Goal: Task Accomplishment & Management: Manage account settings

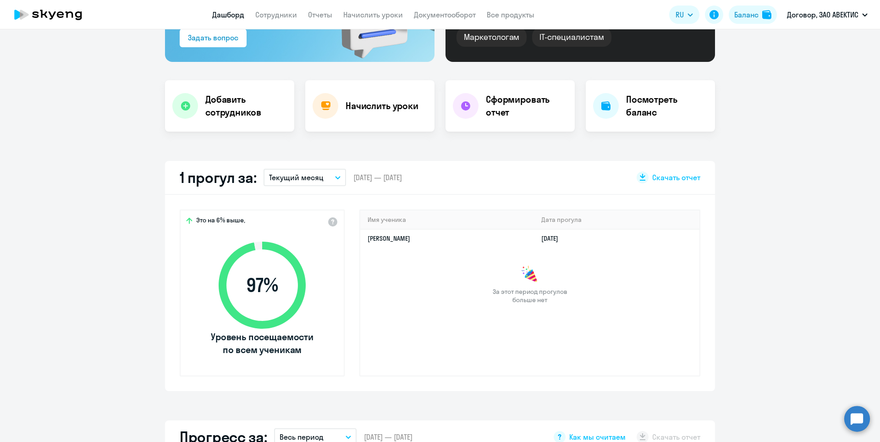
scroll to position [138, 0]
select select "30"
click at [348, 116] on div "Начислить уроки" at bounding box center [369, 106] width 129 height 51
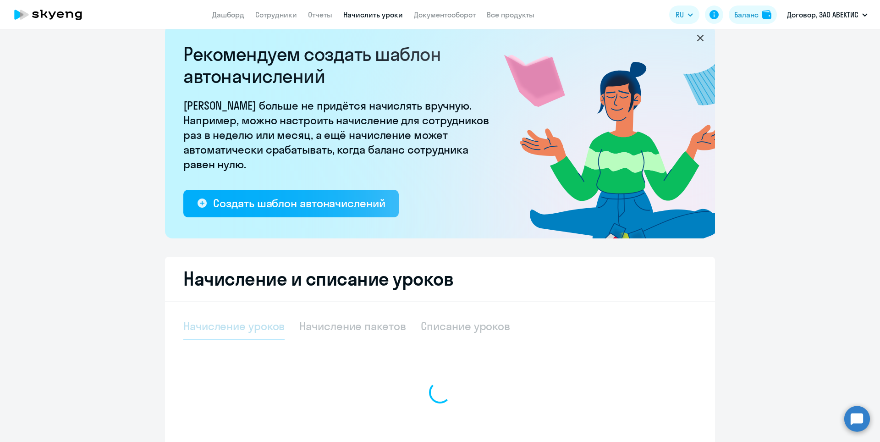
select select "10"
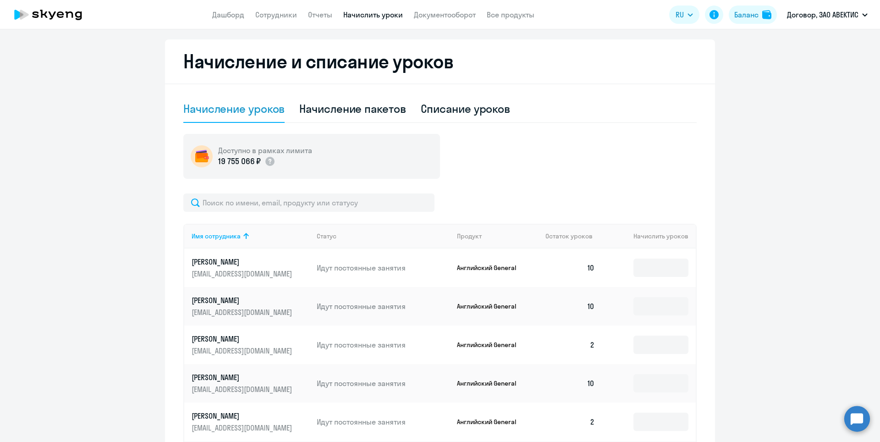
scroll to position [339, 0]
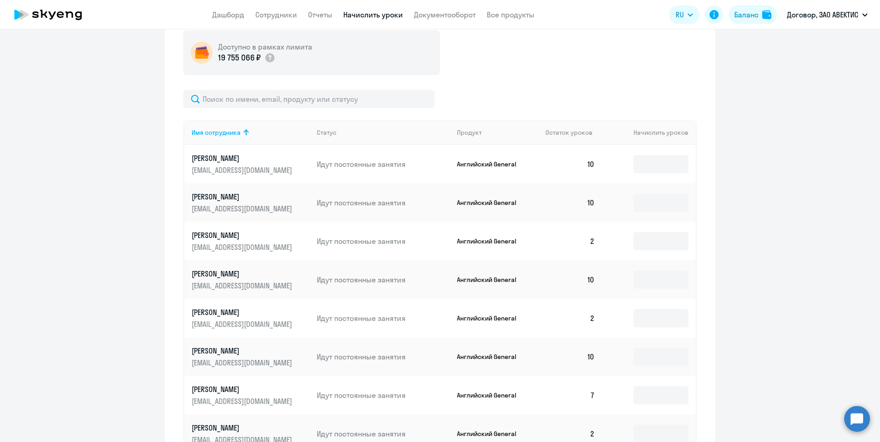
click at [585, 317] on td "2" at bounding box center [570, 318] width 64 height 39
drag, startPoint x: 598, startPoint y: 313, endPoint x: 585, endPoint y: 315, distance: 13.0
click at [585, 315] on tr "[PERSON_NAME] [PERSON_NAME][EMAIL_ADDRESS][DOMAIN_NAME] Идут постоянные занятия…" at bounding box center [440, 318] width 512 height 39
click at [608, 320] on td at bounding box center [649, 318] width 94 height 39
drag, startPoint x: 767, startPoint y: 66, endPoint x: 750, endPoint y: 83, distance: 24.3
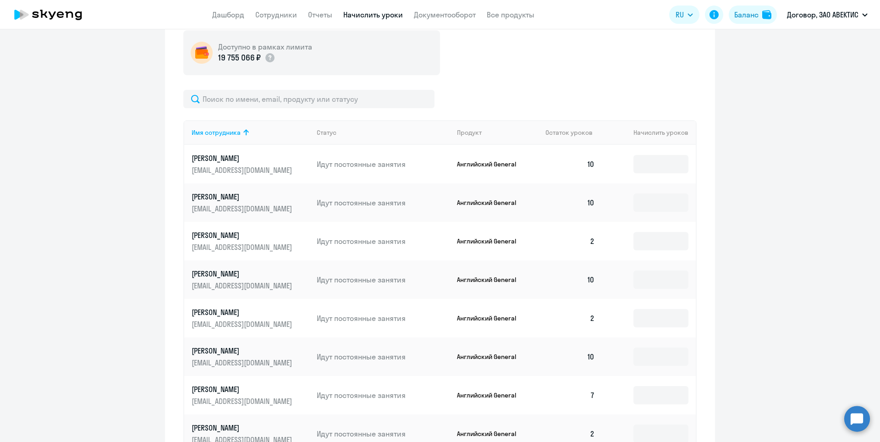
click at [766, 66] on ng-component "Рекомендуем создать шаблон автоначислений Уроки больше не придётся начислять вр…" at bounding box center [440, 137] width 880 height 866
drag, startPoint x: 415, startPoint y: 320, endPoint x: 313, endPoint y: 319, distance: 102.2
click at [317, 319] on p "Идут постоянные занятия" at bounding box center [383, 318] width 133 height 10
click at [284, 327] on p "[EMAIL_ADDRESS][DOMAIN_NAME]" at bounding box center [243, 324] width 103 height 10
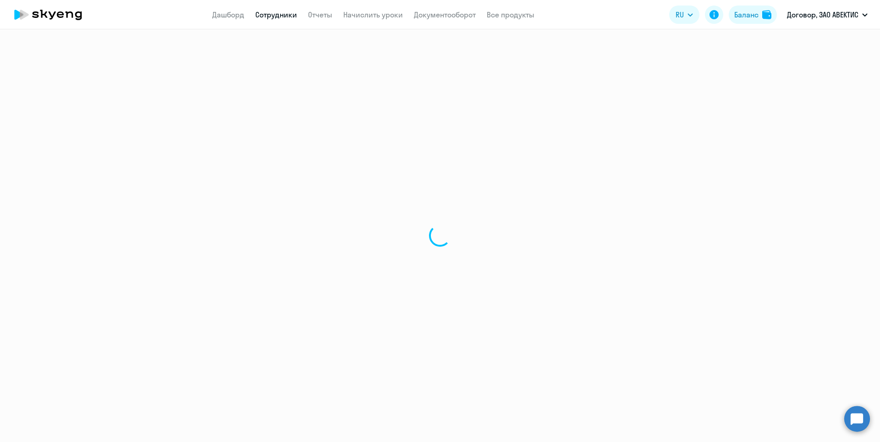
select select "english"
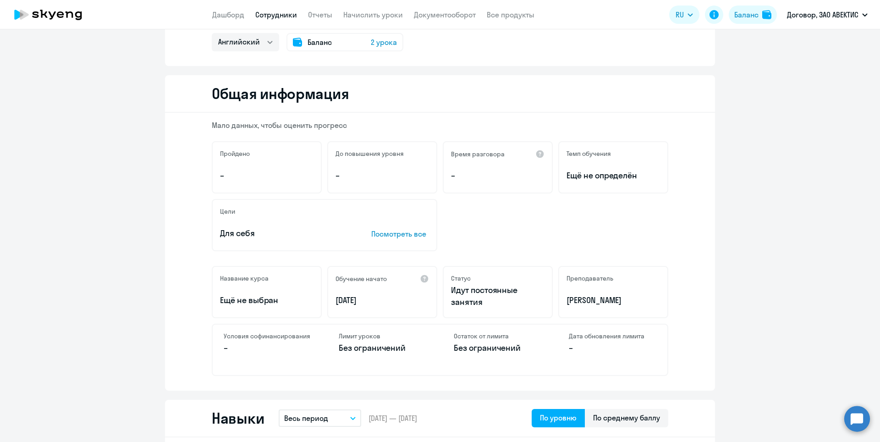
scroll to position [138, 0]
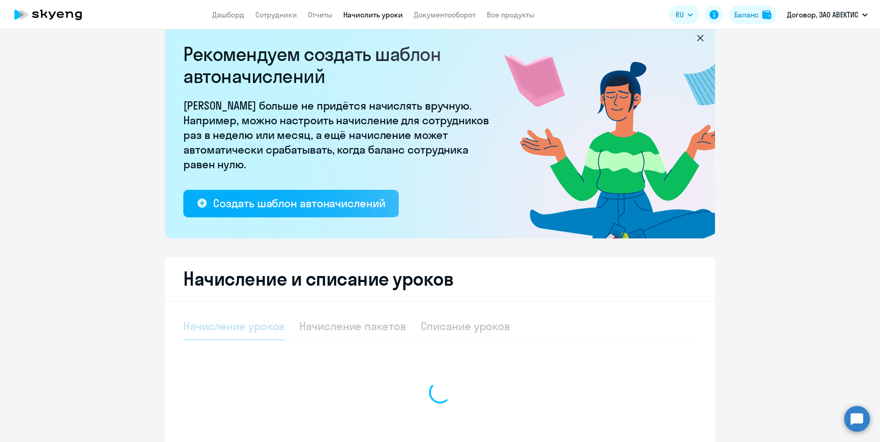
select select "10"
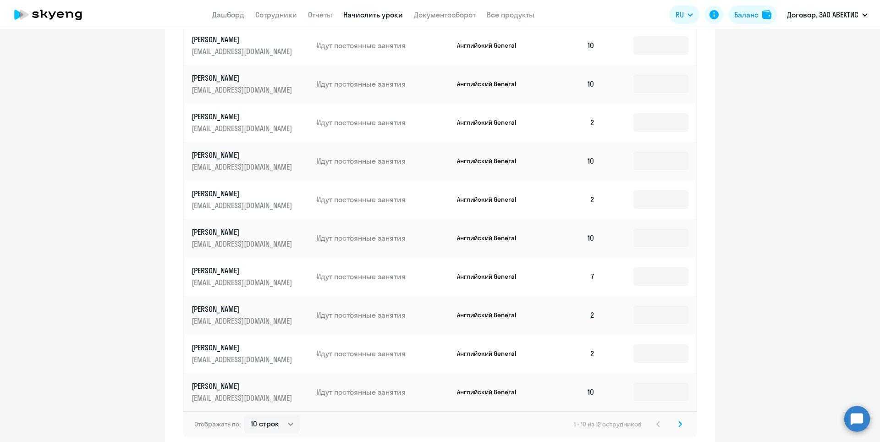
scroll to position [504, 0]
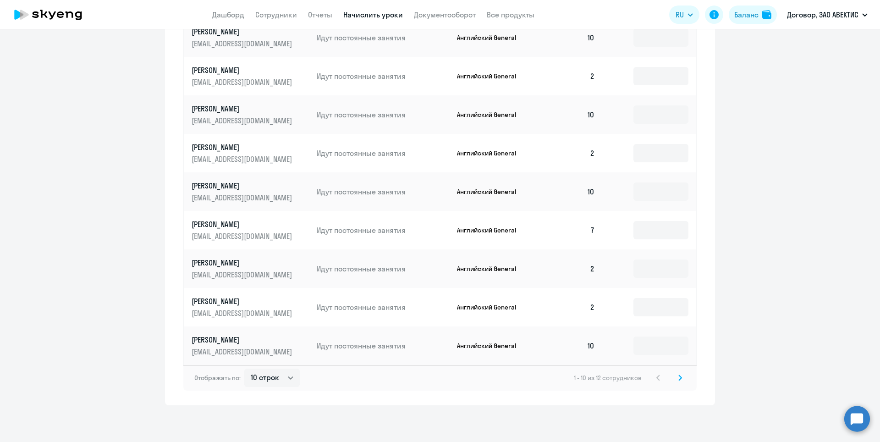
drag, startPoint x: 596, startPoint y: 149, endPoint x: 592, endPoint y: 154, distance: 5.9
click at [596, 149] on td "2" at bounding box center [570, 153] width 64 height 39
click at [592, 154] on td "2" at bounding box center [570, 153] width 64 height 39
drag, startPoint x: 581, startPoint y: 154, endPoint x: 603, endPoint y: 149, distance: 22.7
click at [599, 148] on tr "[PERSON_NAME] [PERSON_NAME][EMAIL_ADDRESS][DOMAIN_NAME] Идут постоянные занятия…" at bounding box center [440, 153] width 512 height 39
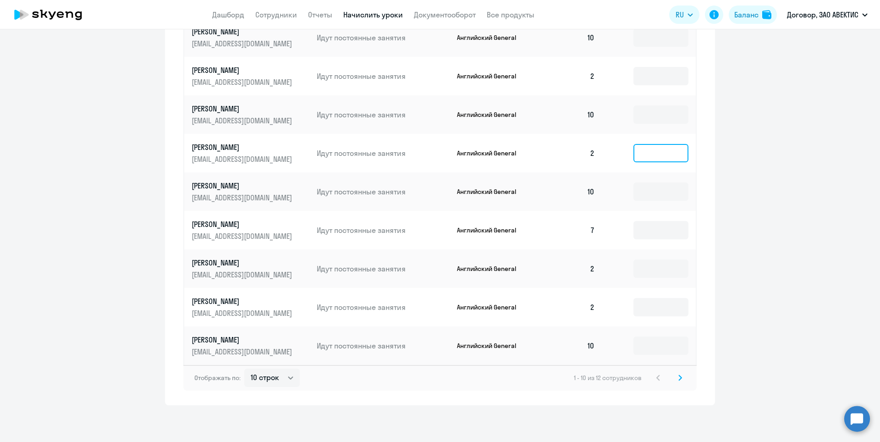
click at [660, 155] on input at bounding box center [661, 153] width 55 height 18
click at [287, 184] on p "[PERSON_NAME]" at bounding box center [243, 186] width 103 height 10
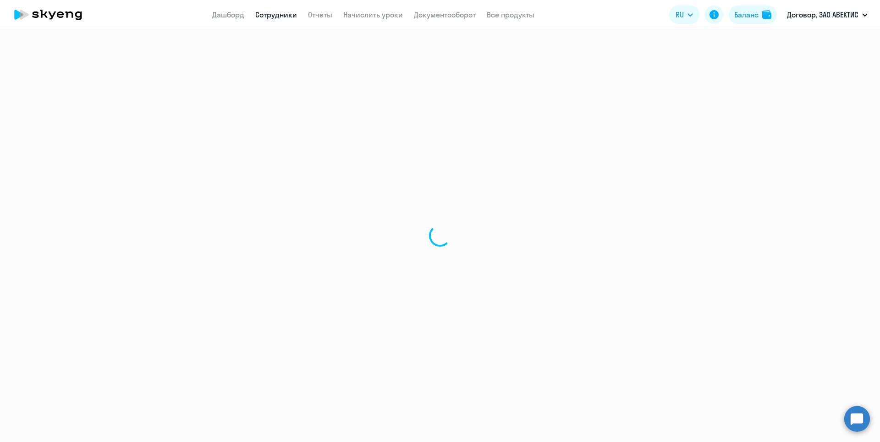
select select "english"
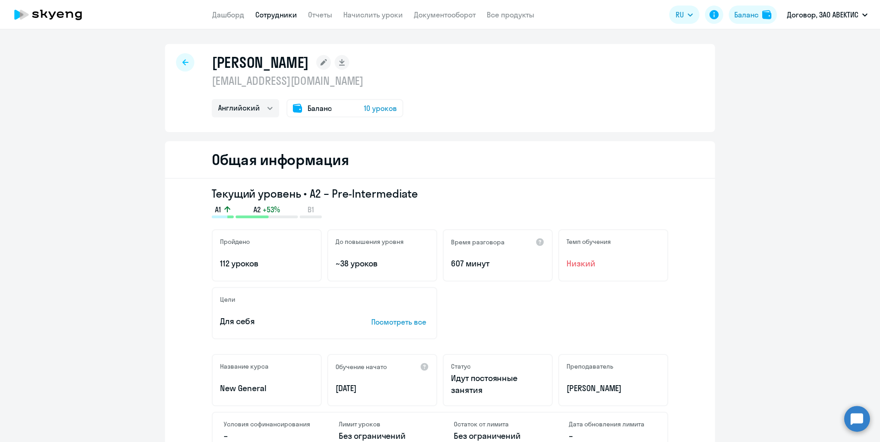
scroll to position [138, 0]
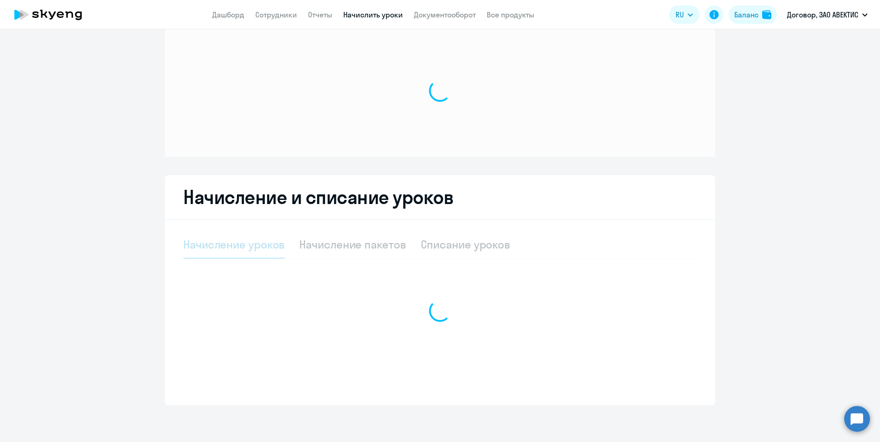
scroll to position [18, 0]
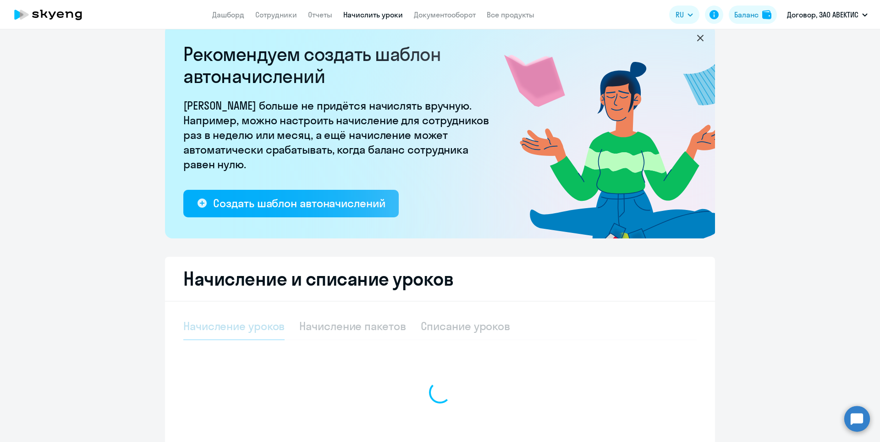
select select "10"
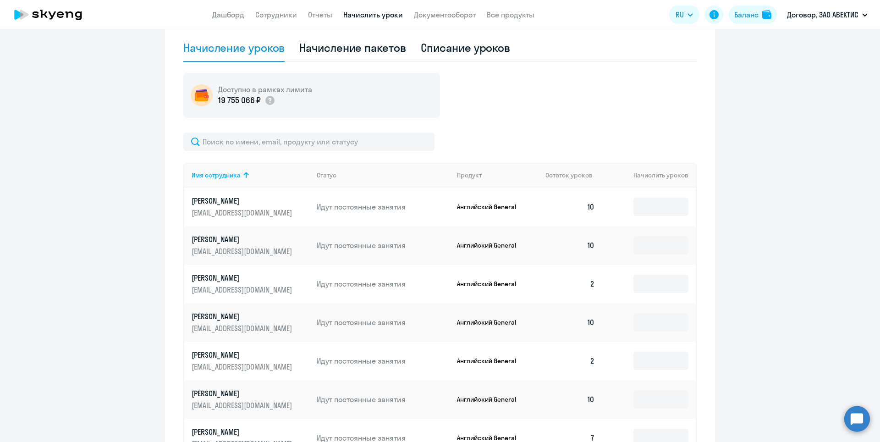
scroll to position [275, 0]
